Goal: Transaction & Acquisition: Download file/media

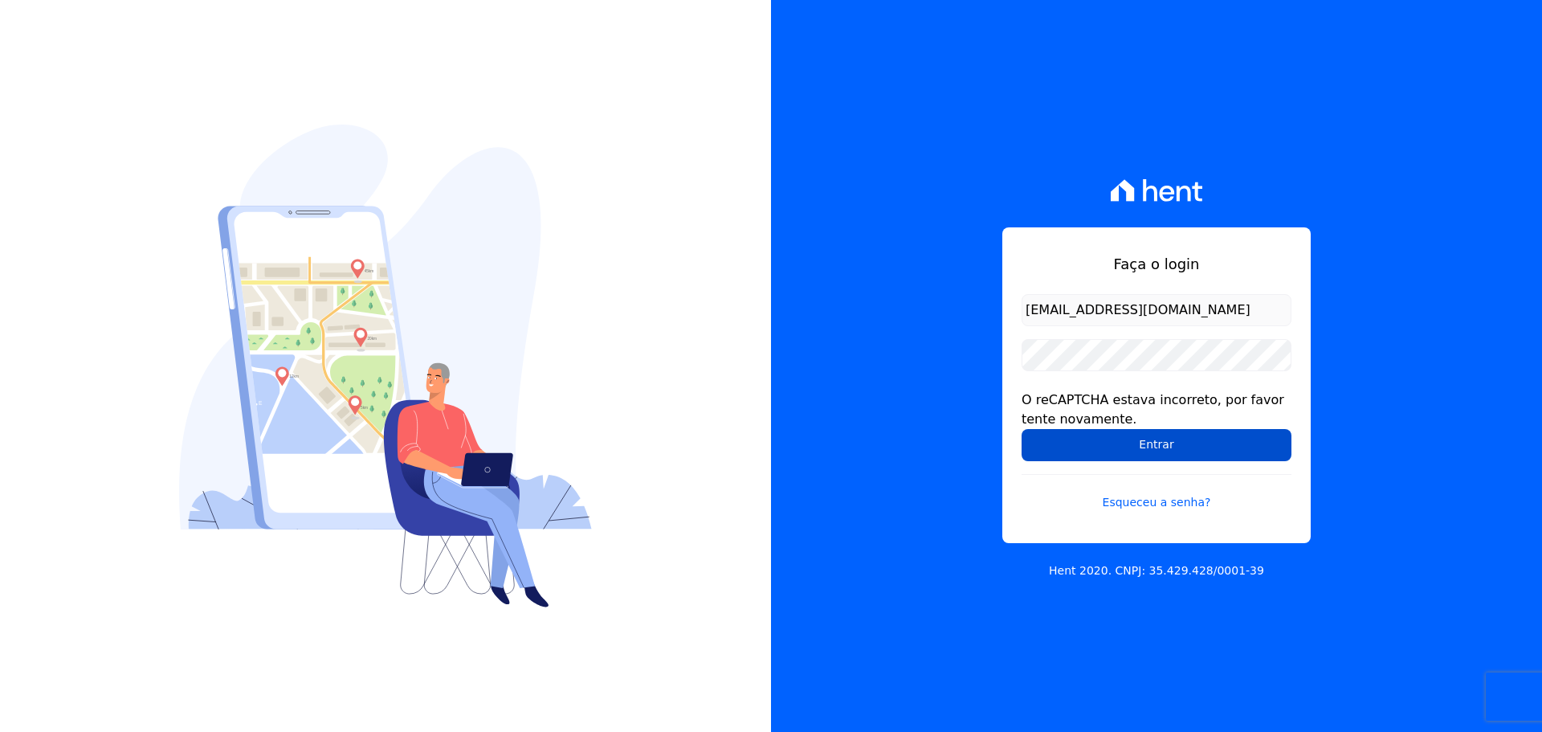
click at [1175, 442] on input "Entrar" at bounding box center [1157, 445] width 270 height 32
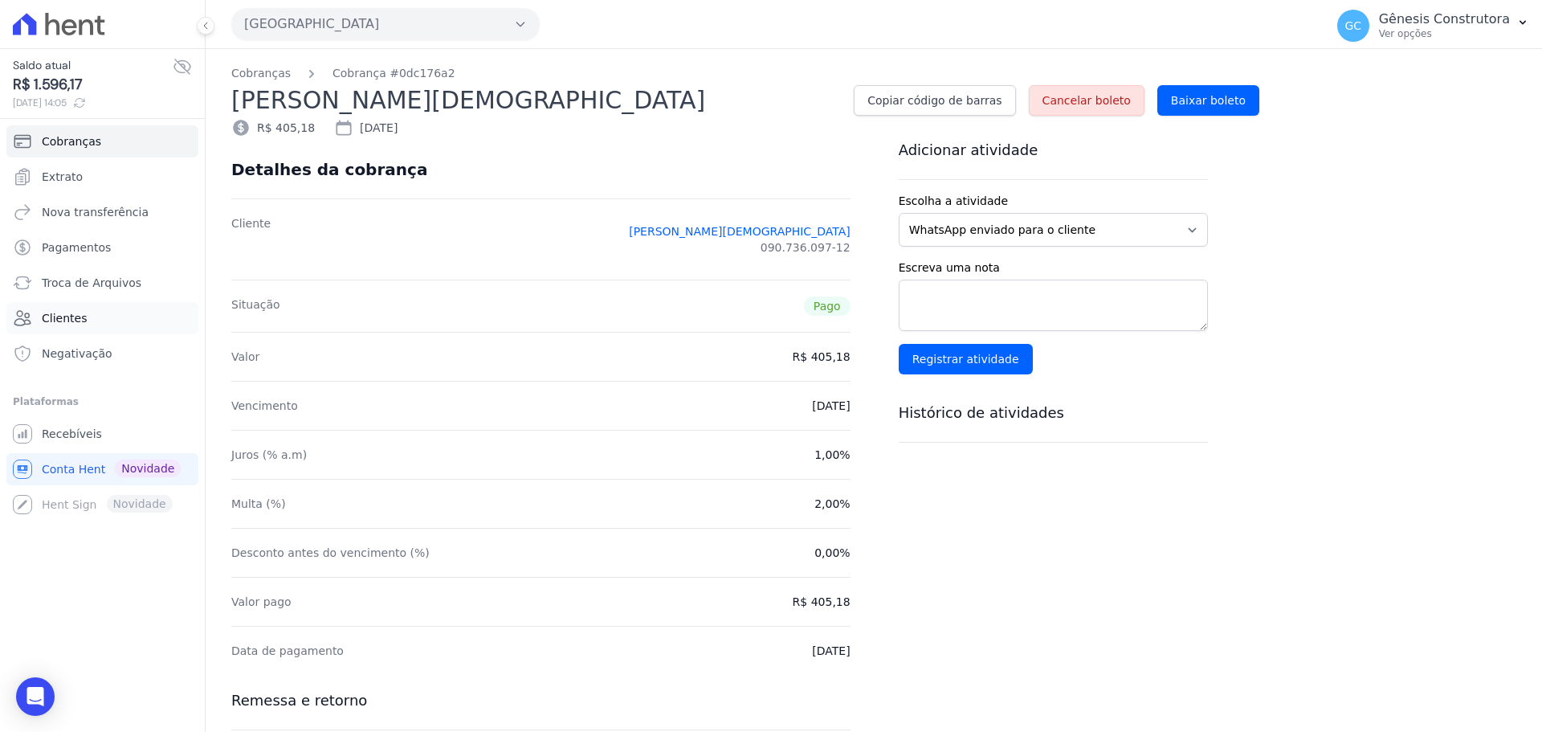
click at [63, 321] on span "Clientes" at bounding box center [64, 318] width 45 height 16
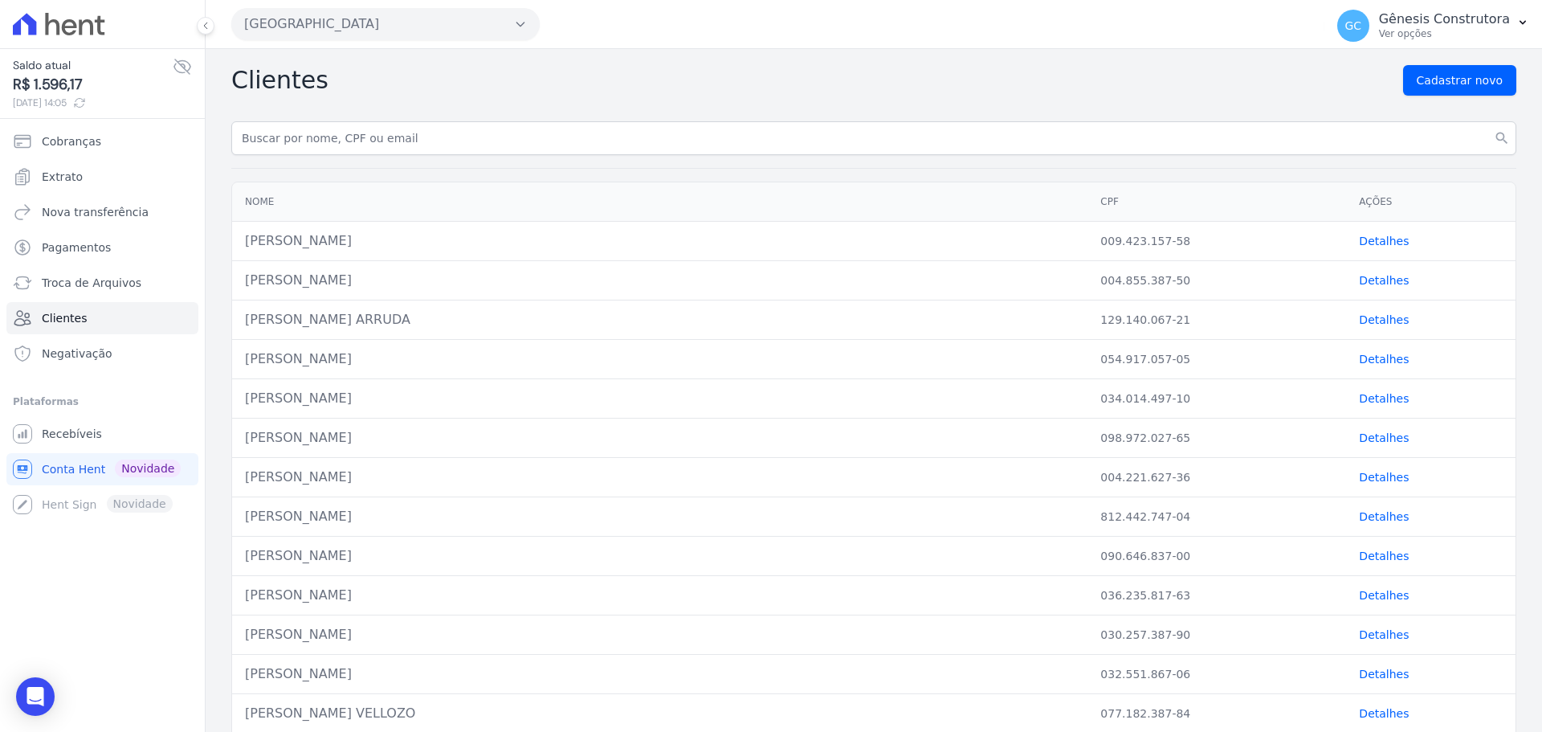
click at [305, 13] on button "Estação Nogueira" at bounding box center [385, 24] width 308 height 32
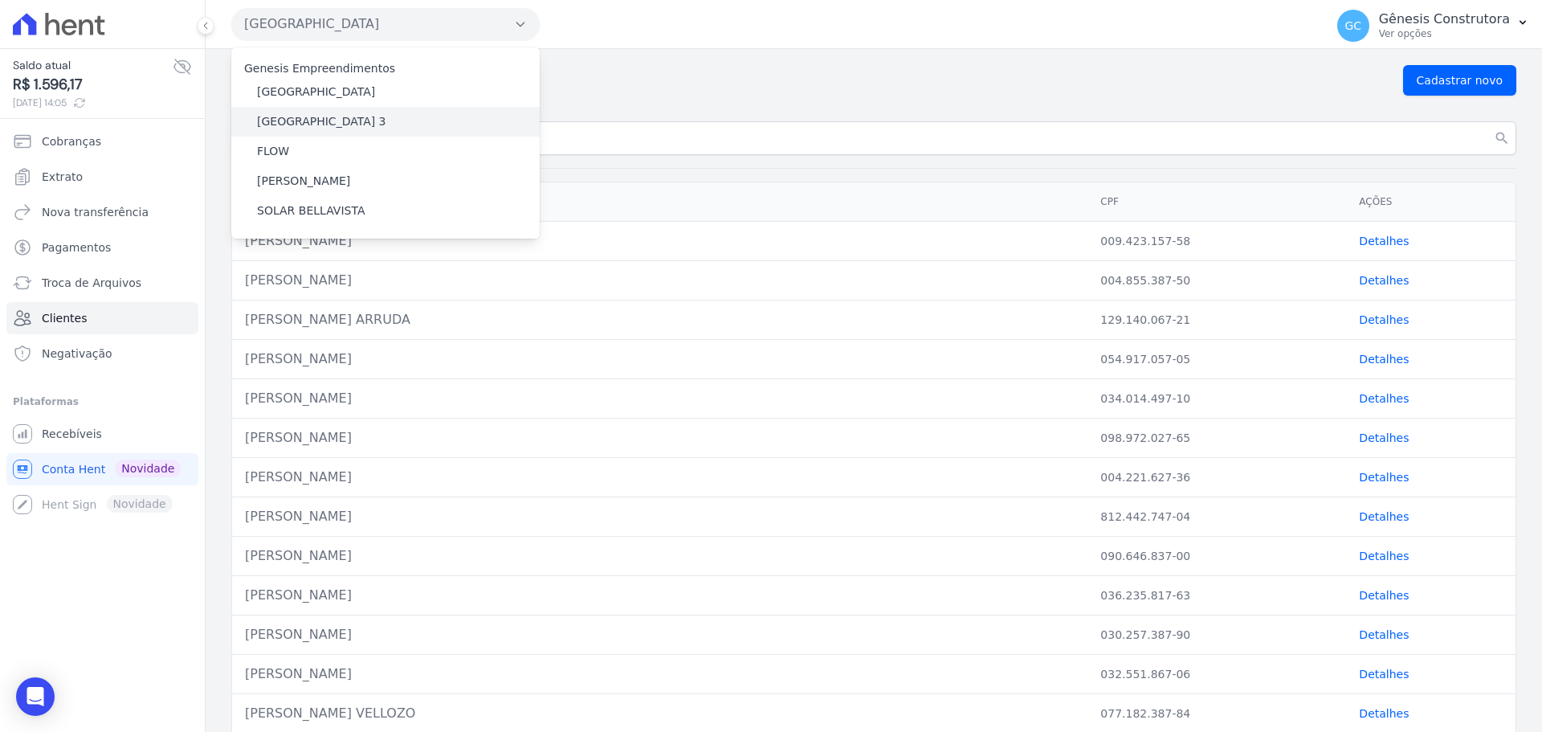
click at [296, 125] on label "Estação Nogueira 3" at bounding box center [321, 121] width 129 height 17
click at [0, 0] on input "Estação Nogueira 3" at bounding box center [0, 0] width 0 height 0
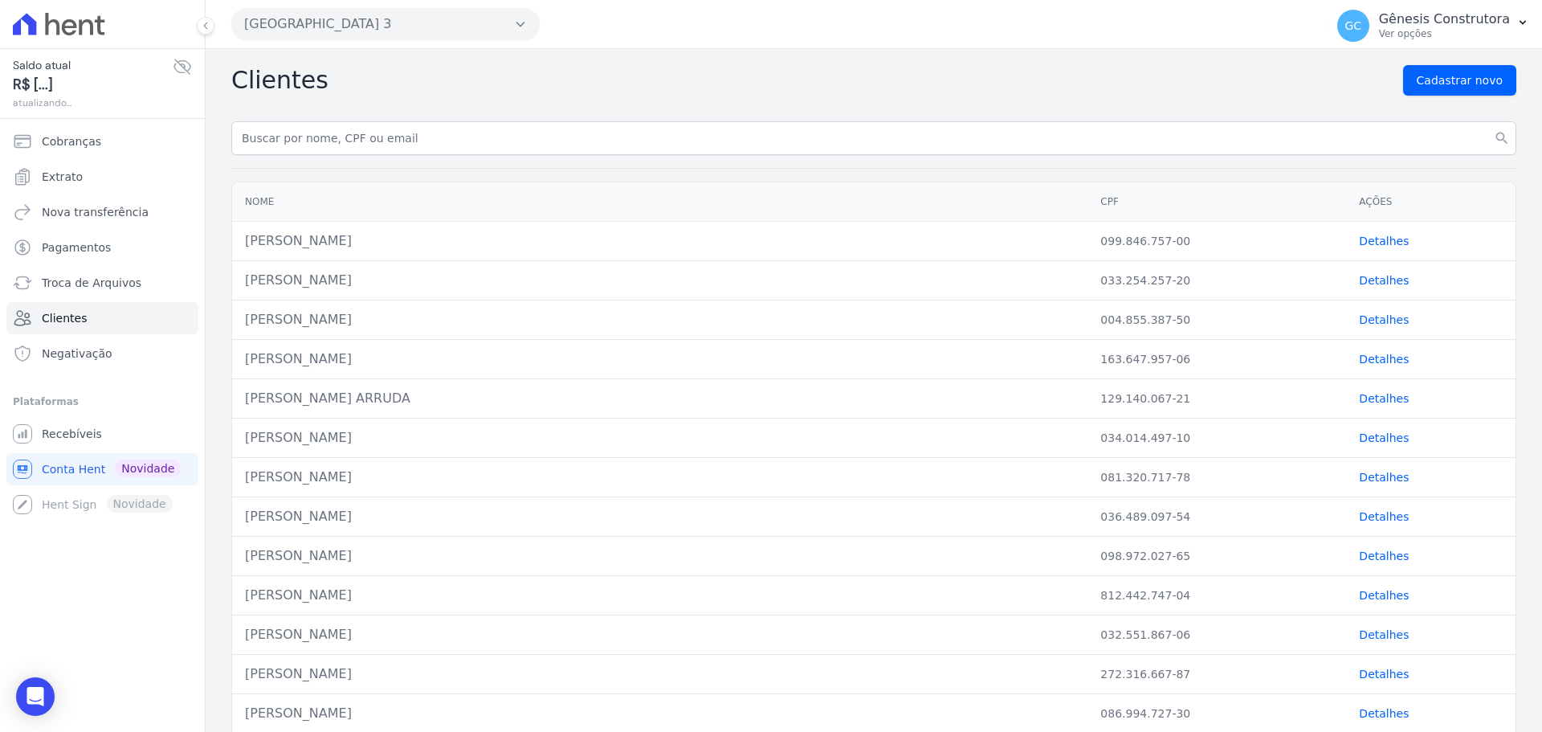
click at [357, 118] on div "Clientes Cadastrar novo search Nome CPF Ações ADELINA CRISTINA GAMA ESTEVES 099…" at bounding box center [874, 662] width 1336 height 1226
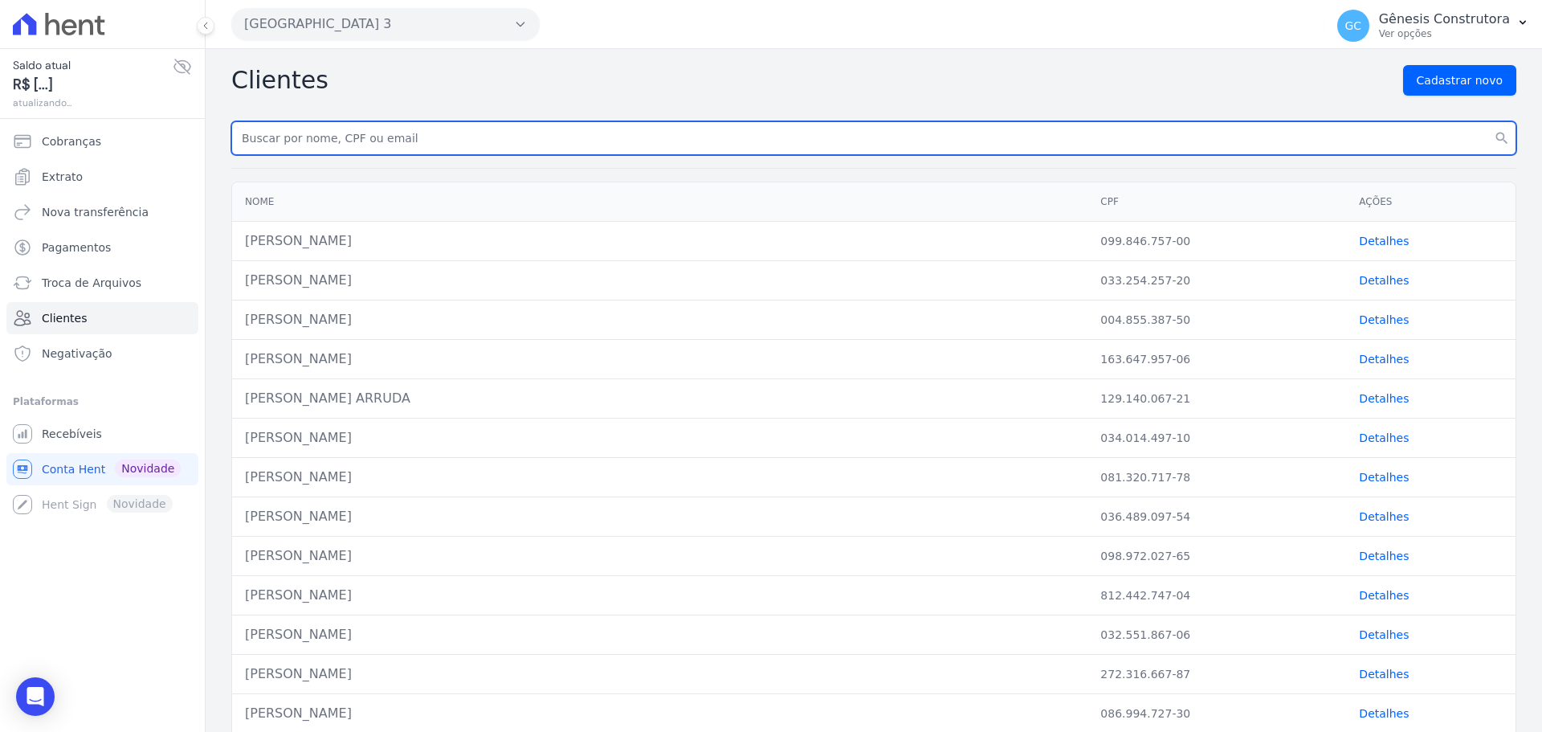
click at [357, 128] on input "text" at bounding box center [873, 138] width 1285 height 34
paste input "Thais Larissa da Silva Martins"
type input "Thais Larissa da Silva Martins"
click at [1487, 121] on button "search" at bounding box center [1501, 138] width 29 height 34
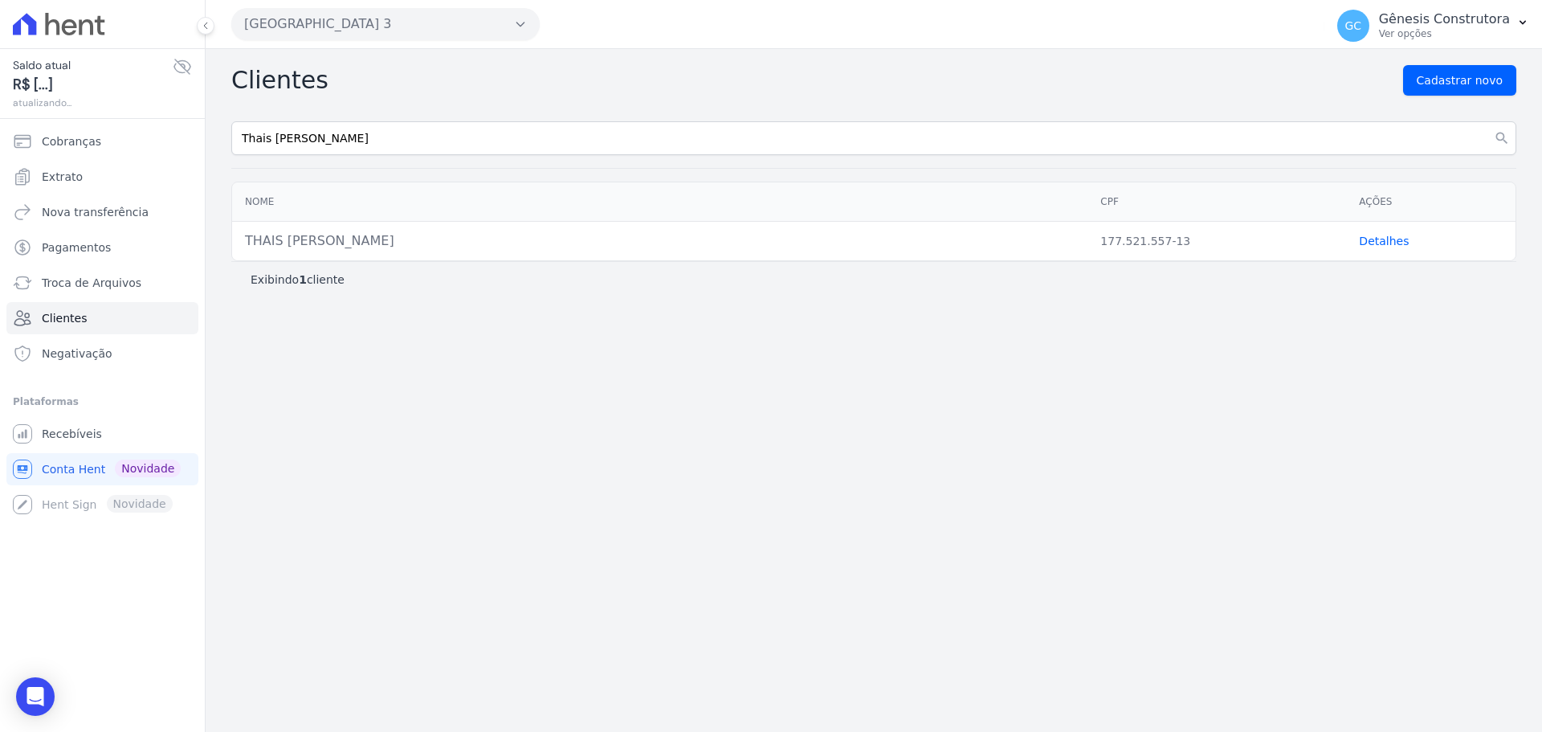
click at [1386, 243] on link "Detalhes" at bounding box center [1384, 241] width 50 height 13
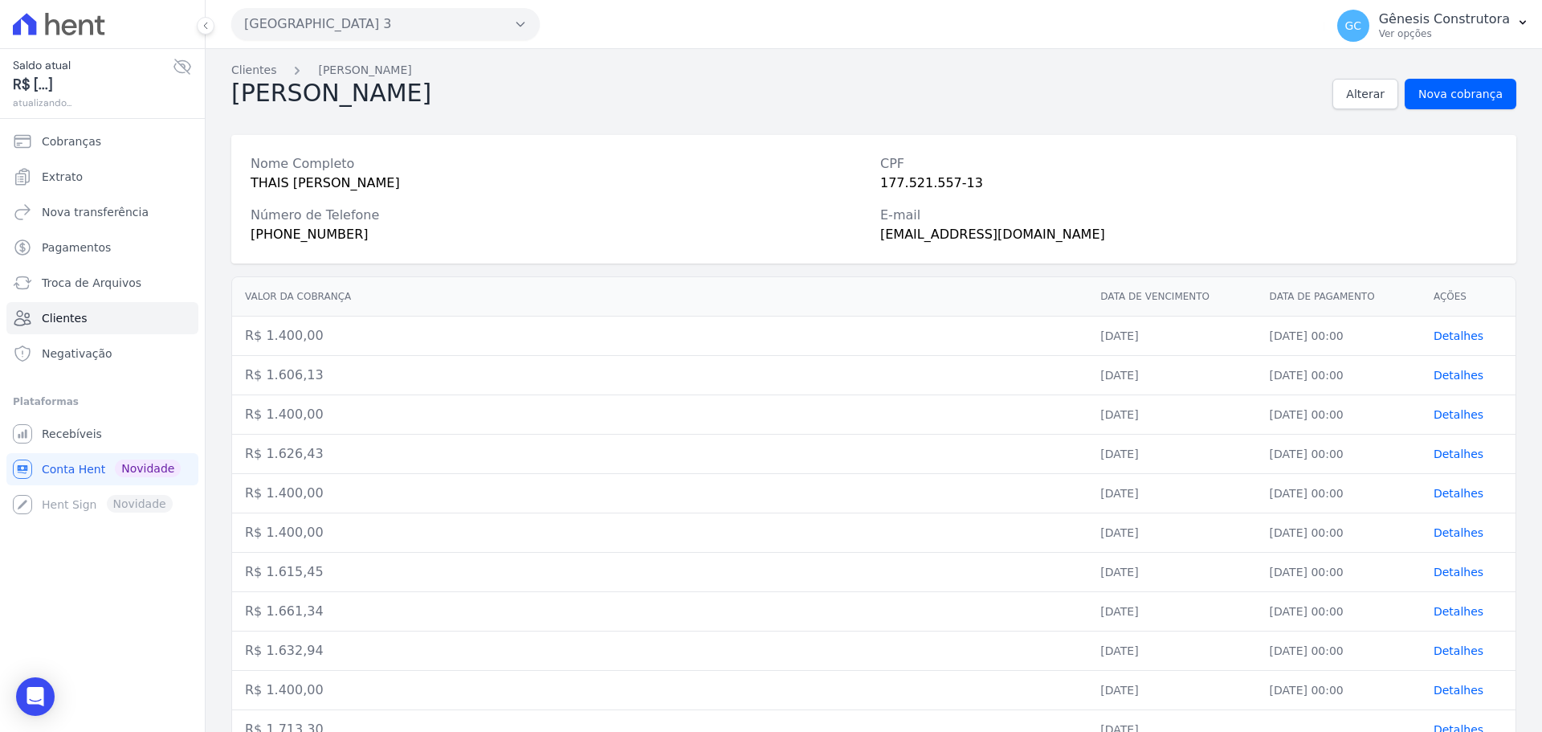
click at [1384, 240] on div "thais.l.martins27@gmail.com" at bounding box center [1188, 234] width 617 height 19
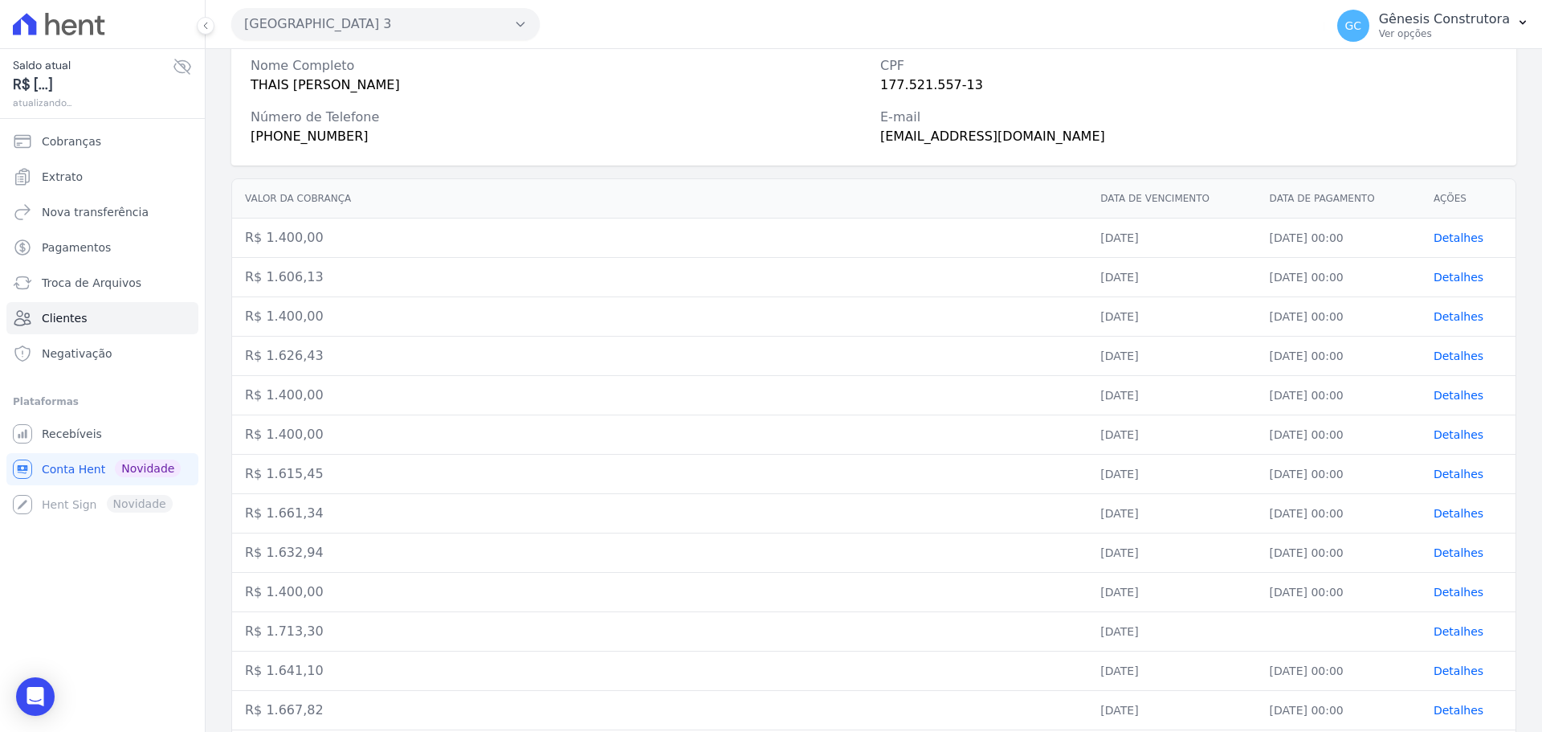
scroll to position [263, 0]
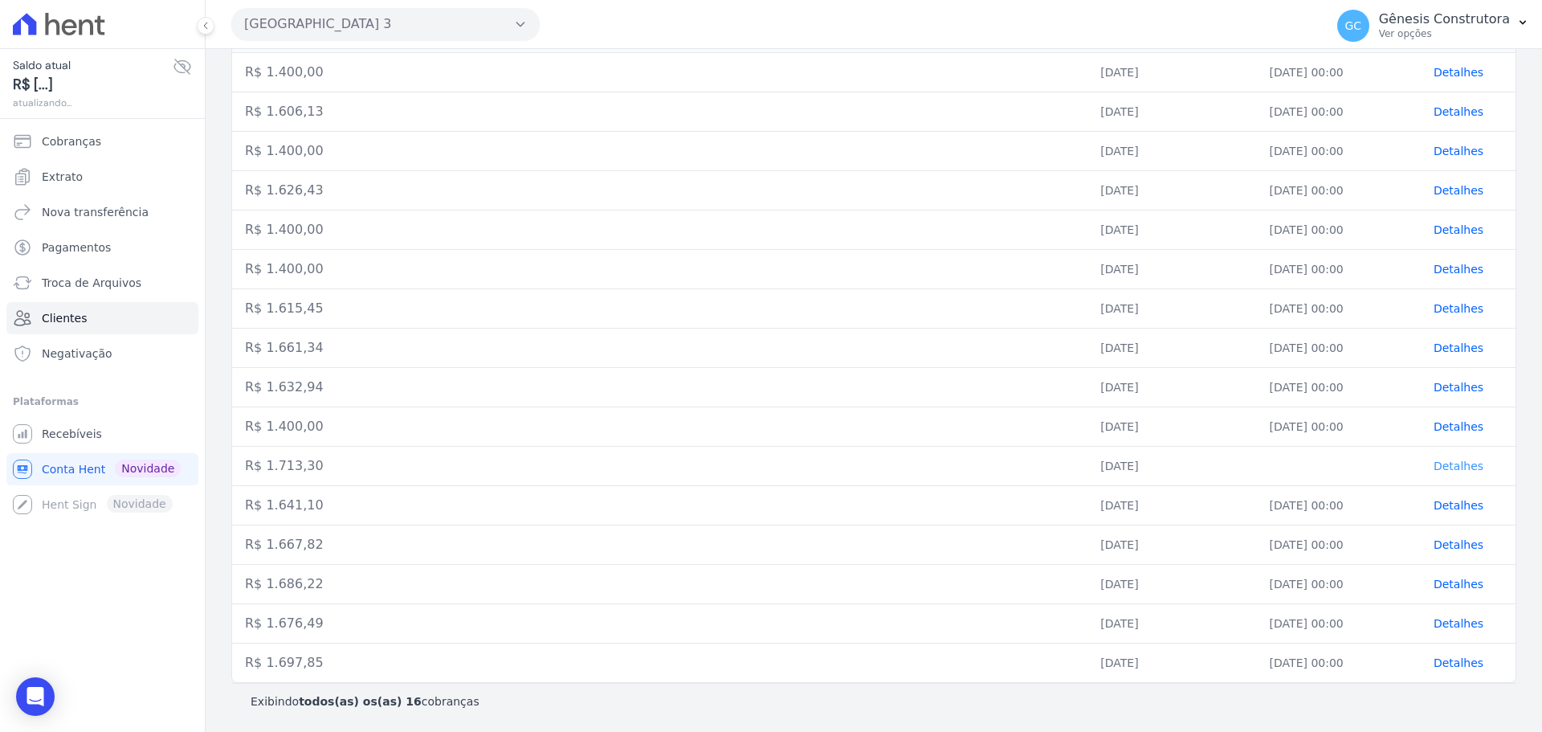
click at [1440, 464] on span "Detalhes" at bounding box center [1459, 465] width 50 height 13
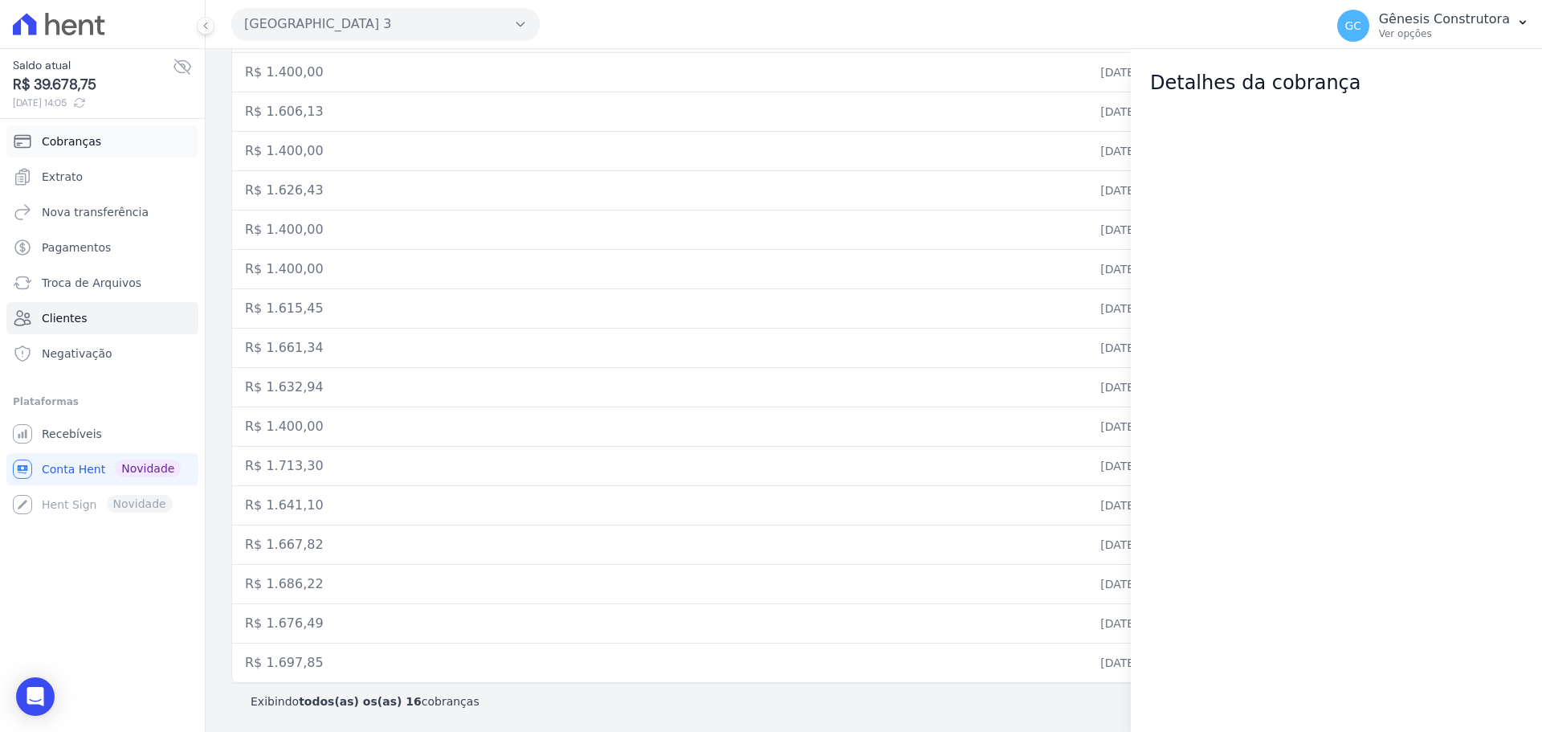
click at [78, 142] on span "Cobranças" at bounding box center [71, 141] width 59 height 16
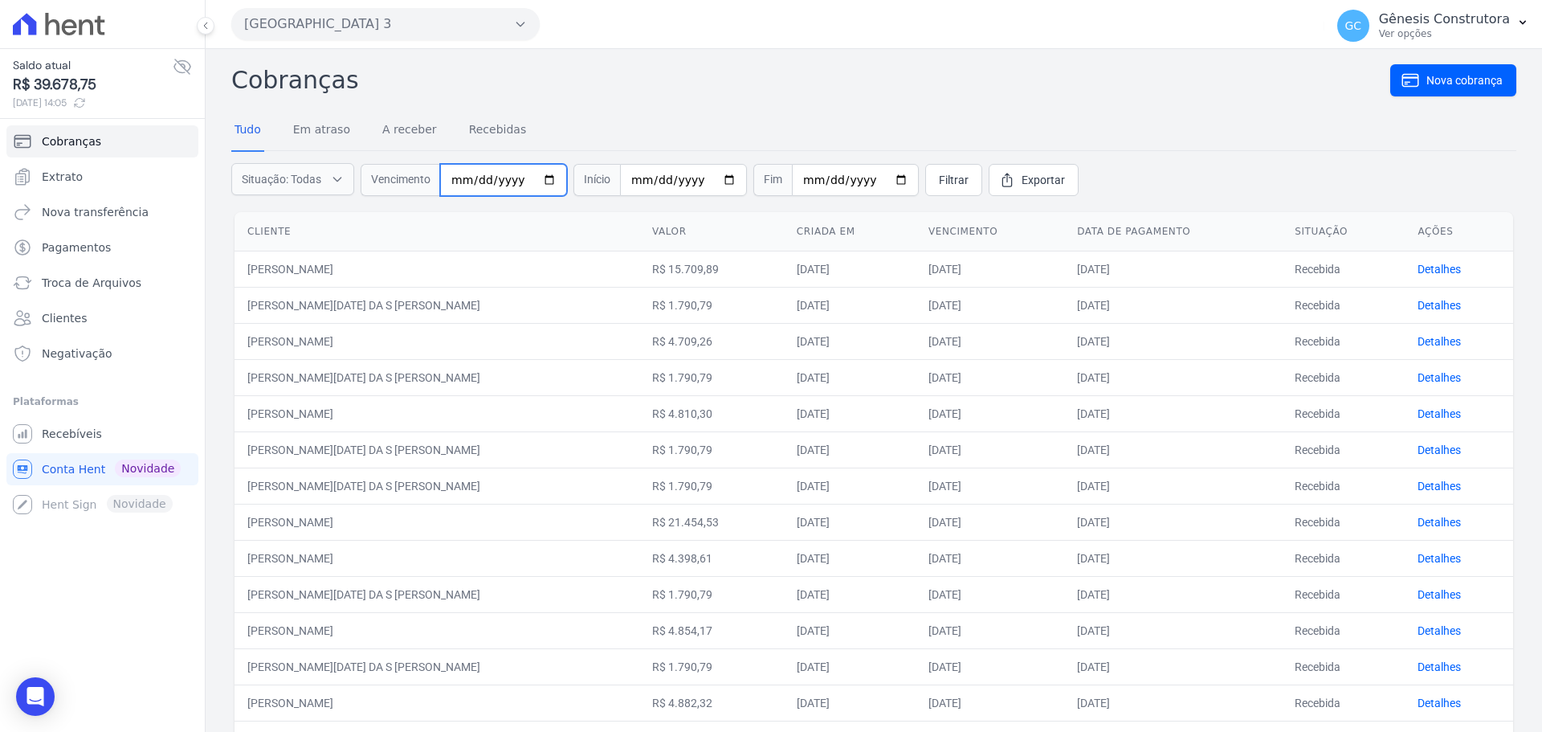
click at [466, 183] on input "date" at bounding box center [503, 180] width 127 height 32
type input "0009-01-30"
click at [481, 179] on input "date" at bounding box center [503, 180] width 127 height 32
type input "2025-09-30"
click at [939, 180] on span "Filtrar" at bounding box center [954, 180] width 30 height 16
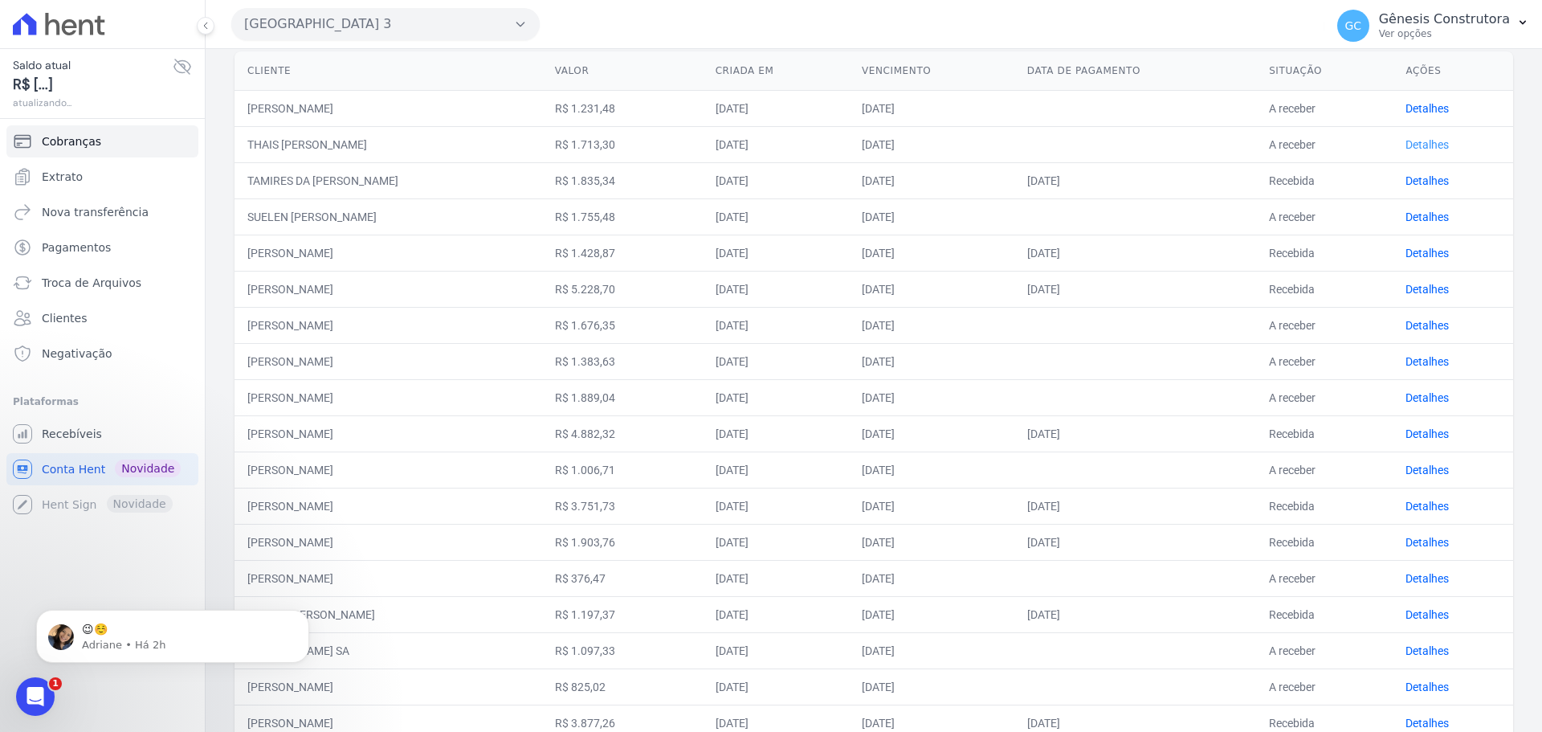
click at [1428, 144] on link "Detalhes" at bounding box center [1427, 144] width 43 height 13
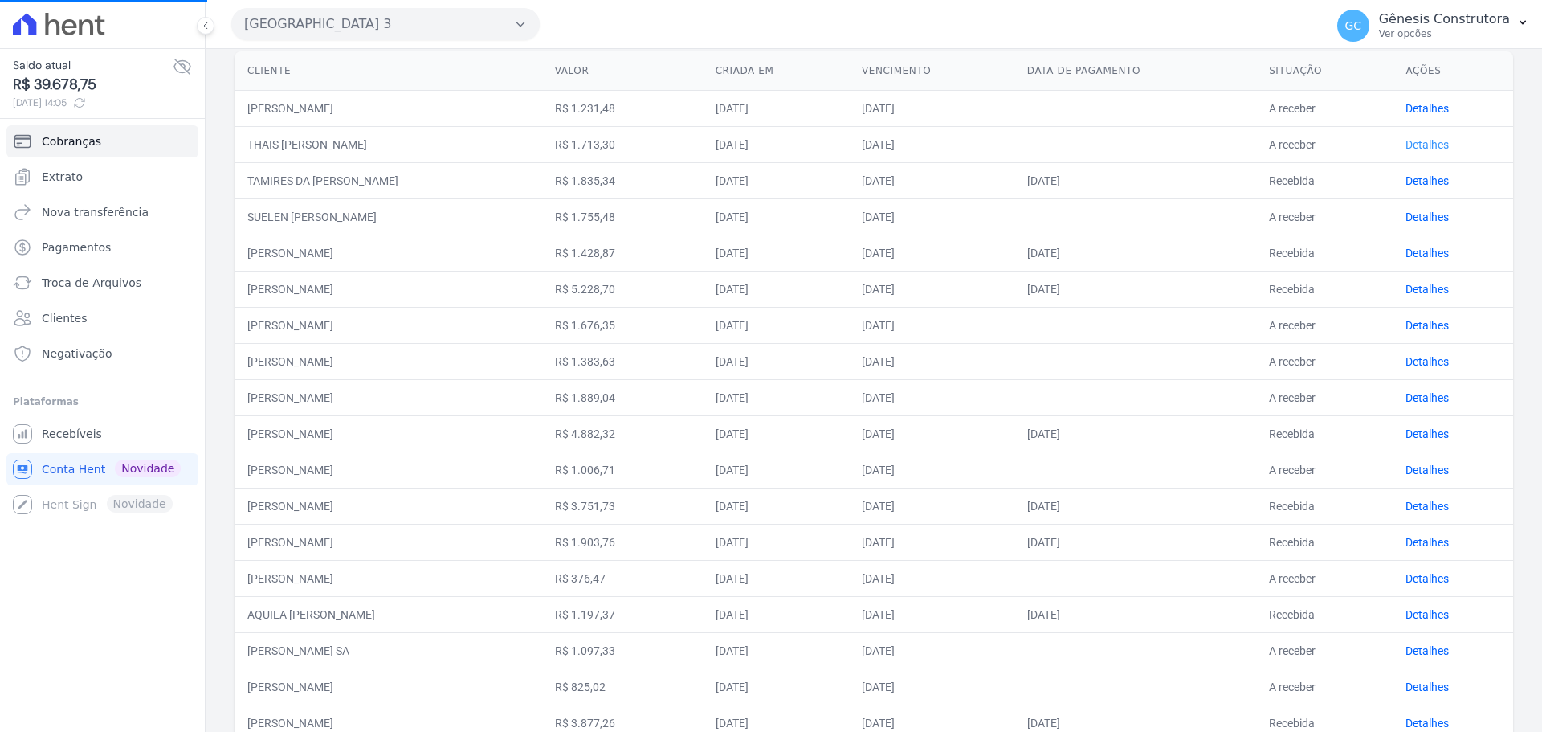
click at [1428, 144] on link "Detalhes" at bounding box center [1427, 144] width 43 height 13
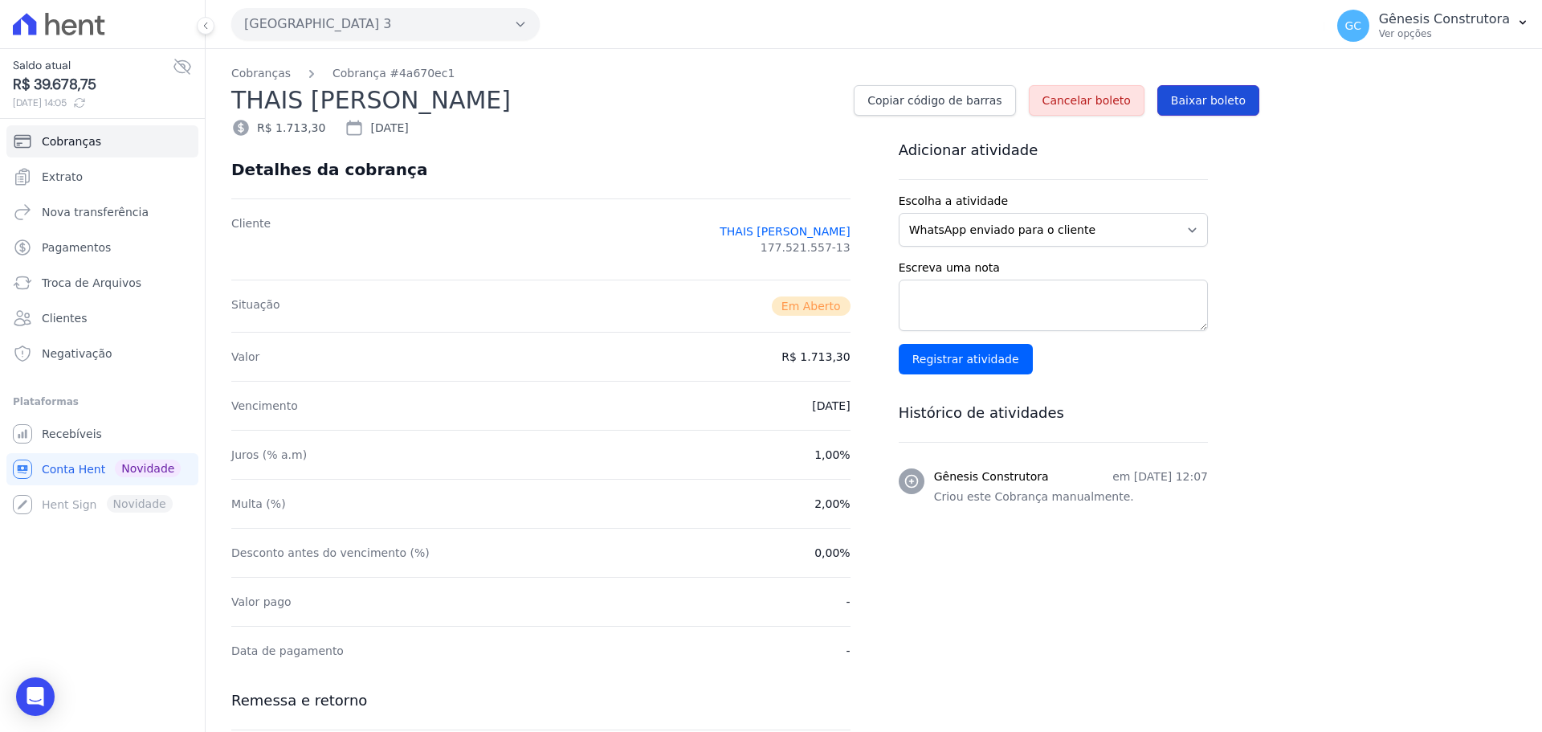
click at [1207, 102] on span "Baixar boleto" at bounding box center [1208, 100] width 75 height 16
